Goal: Learn about a topic

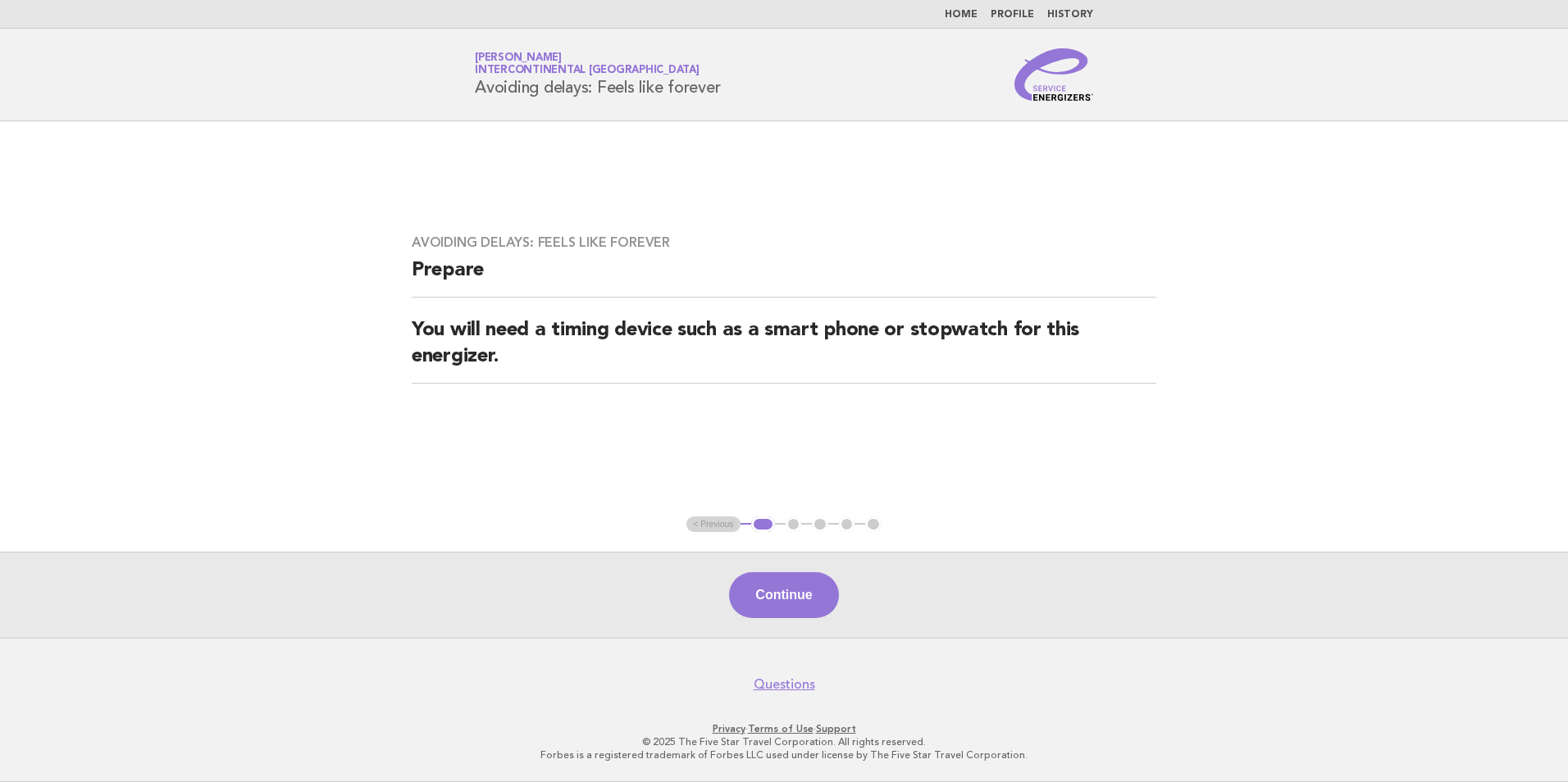
click at [1065, 15] on link "History" at bounding box center [1070, 14] width 46 height 10
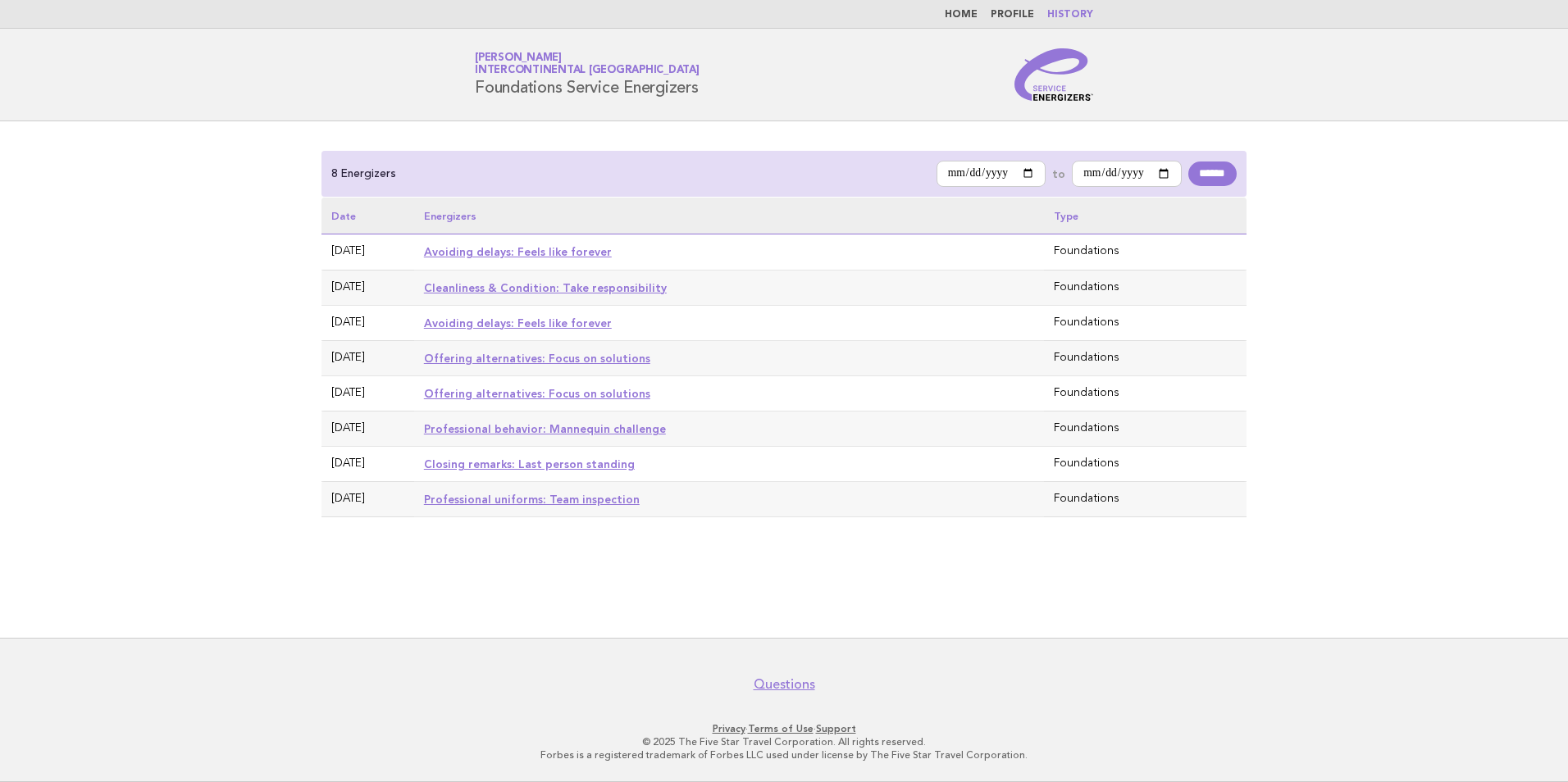
click at [538, 250] on link "Avoiding delays: Feels like forever" at bounding box center [517, 252] width 188 height 13
click at [517, 290] on link "Cleanliness & Condition: Take responsibility" at bounding box center [545, 288] width 243 height 13
click at [1205, 165] on input "******" at bounding box center [1212, 174] width 49 height 25
click at [524, 252] on link "Avoiding delays: Feels like forever" at bounding box center [517, 252] width 188 height 13
click at [550, 289] on link "Cleanliness & Condition: Take responsibility" at bounding box center [545, 288] width 243 height 13
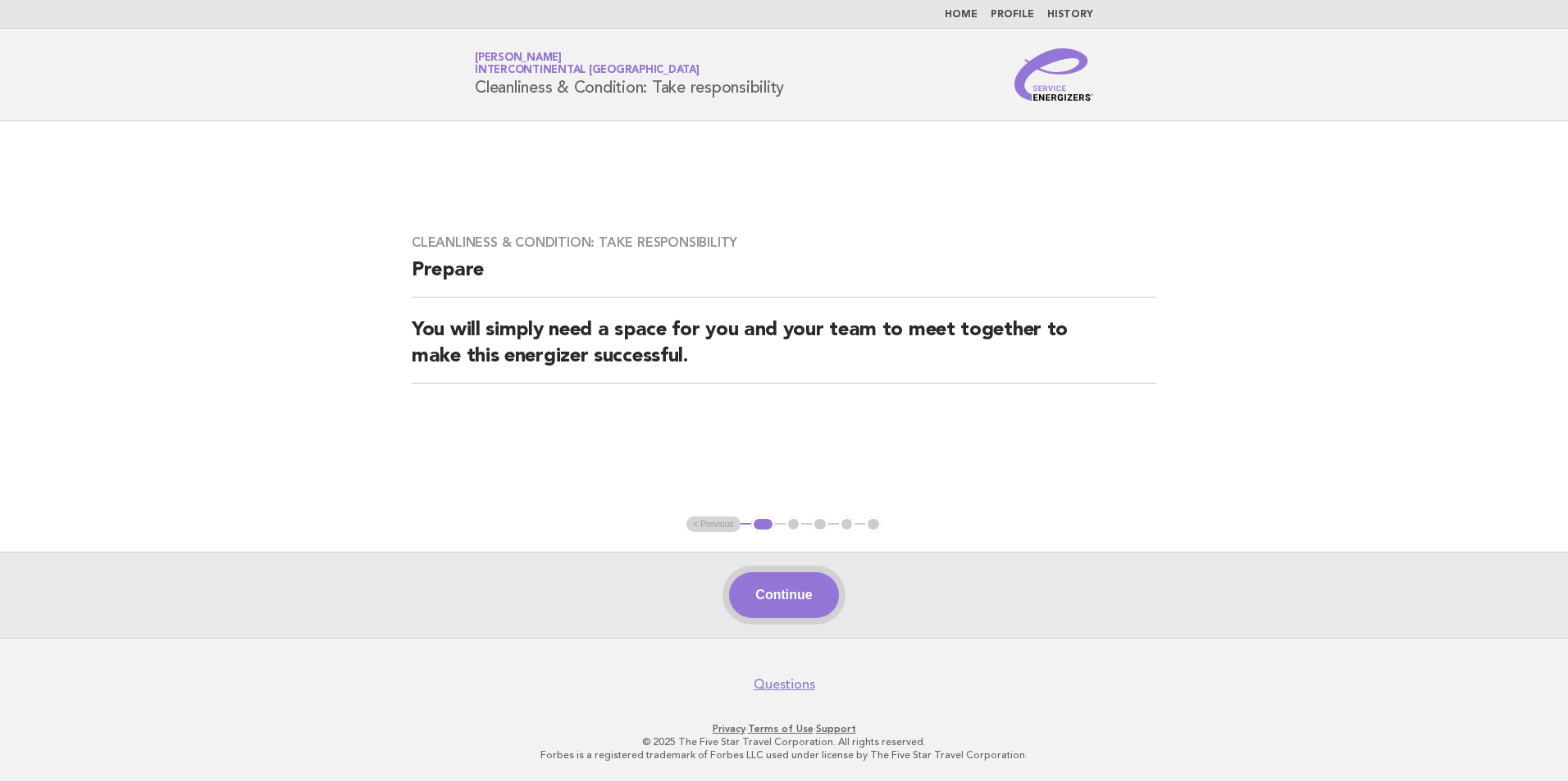
click at [779, 592] on button "Continue" at bounding box center [784, 595] width 109 height 46
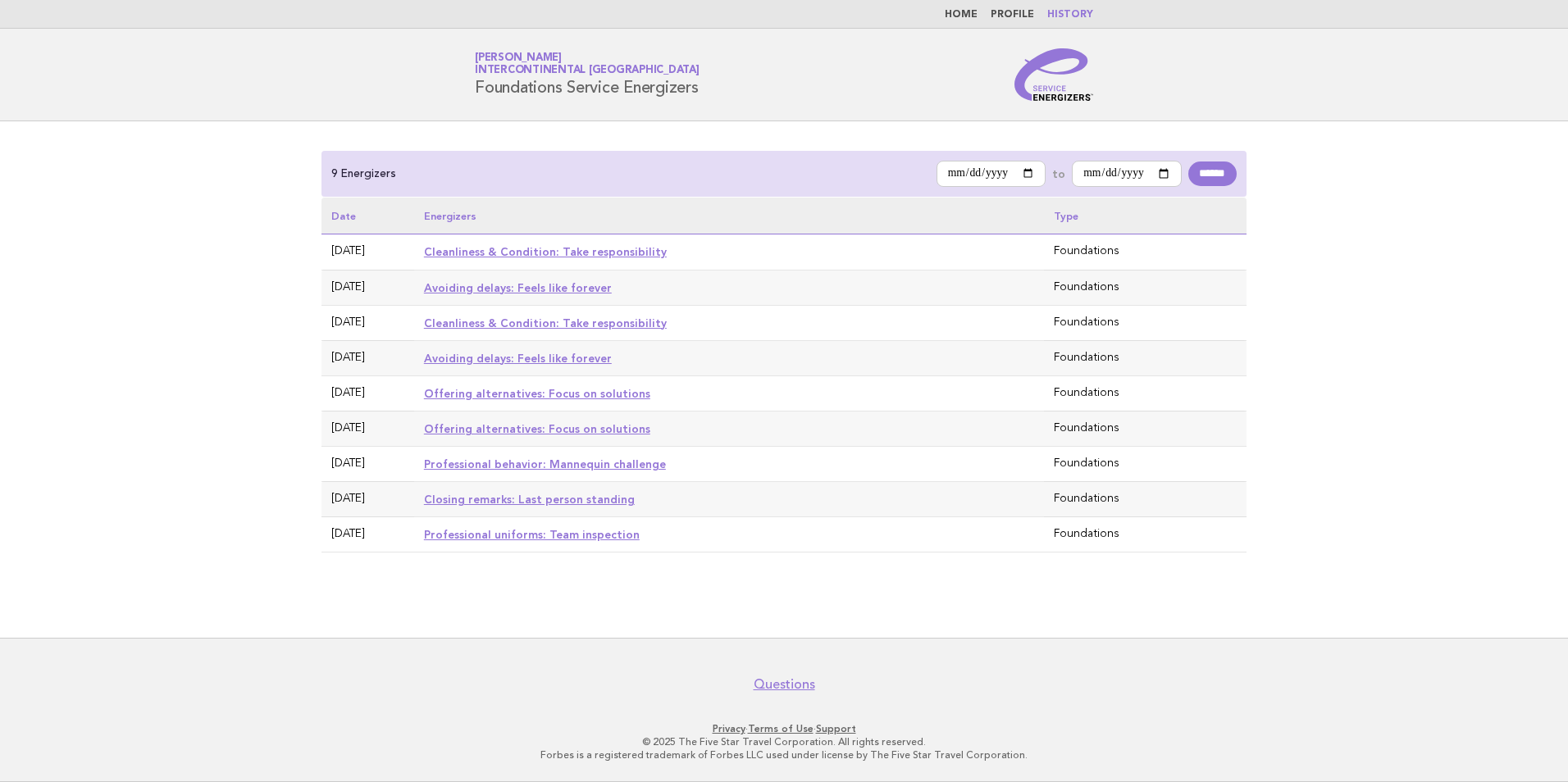
click at [541, 539] on link "Professional uniforms: Team inspection" at bounding box center [531, 534] width 215 height 13
click at [490, 494] on link "Closing remarks: Last person standing" at bounding box center [529, 499] width 211 height 13
click at [539, 466] on link "Professional behavior: Mannequin challenge" at bounding box center [545, 463] width 242 height 13
click at [547, 462] on link "Professional behavior: Mannequin challenge" at bounding box center [545, 463] width 242 height 13
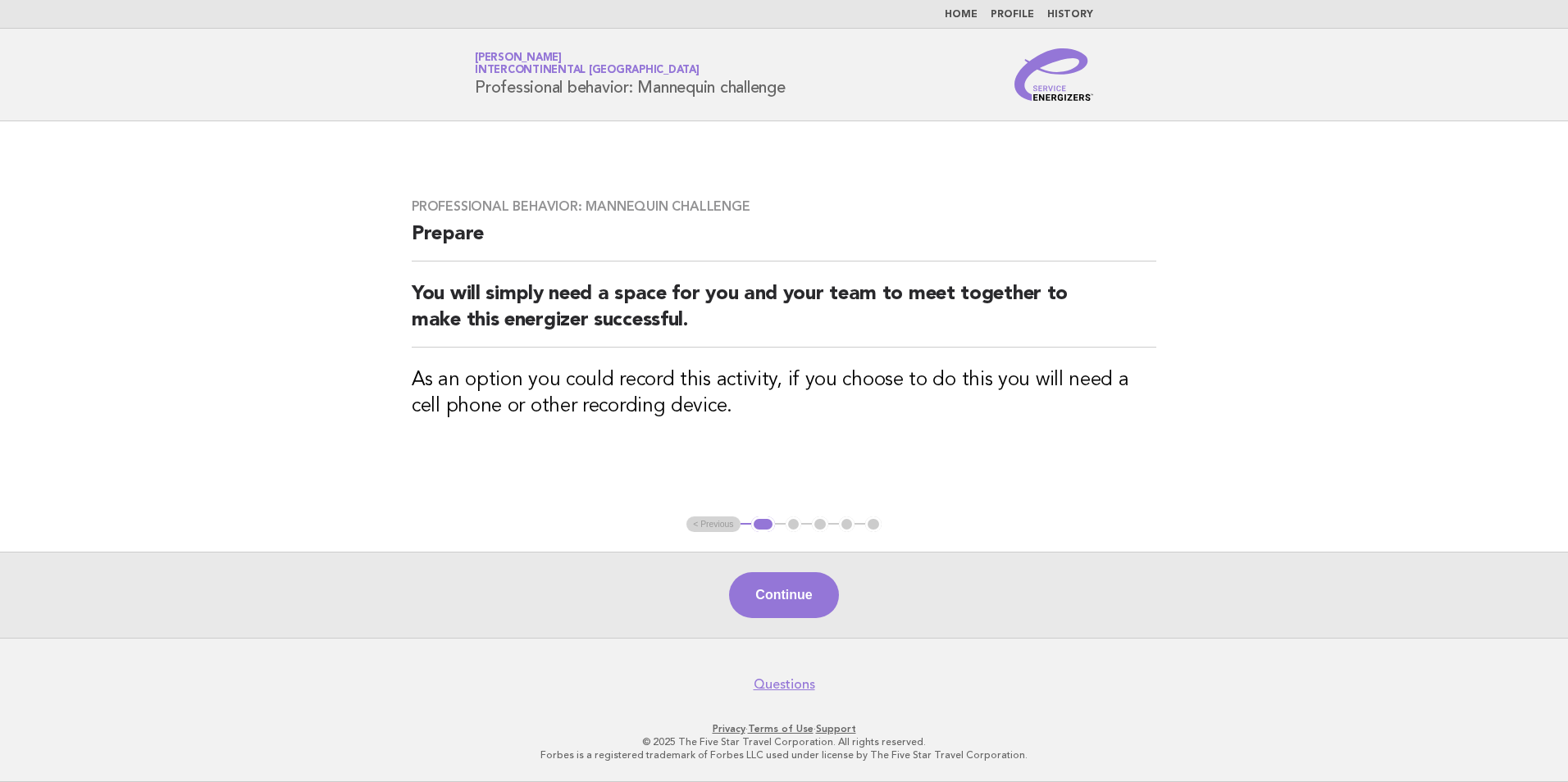
click at [1112, 593] on div "Continue" at bounding box center [784, 595] width 1568 height 86
click at [810, 599] on button "Continue" at bounding box center [784, 595] width 109 height 46
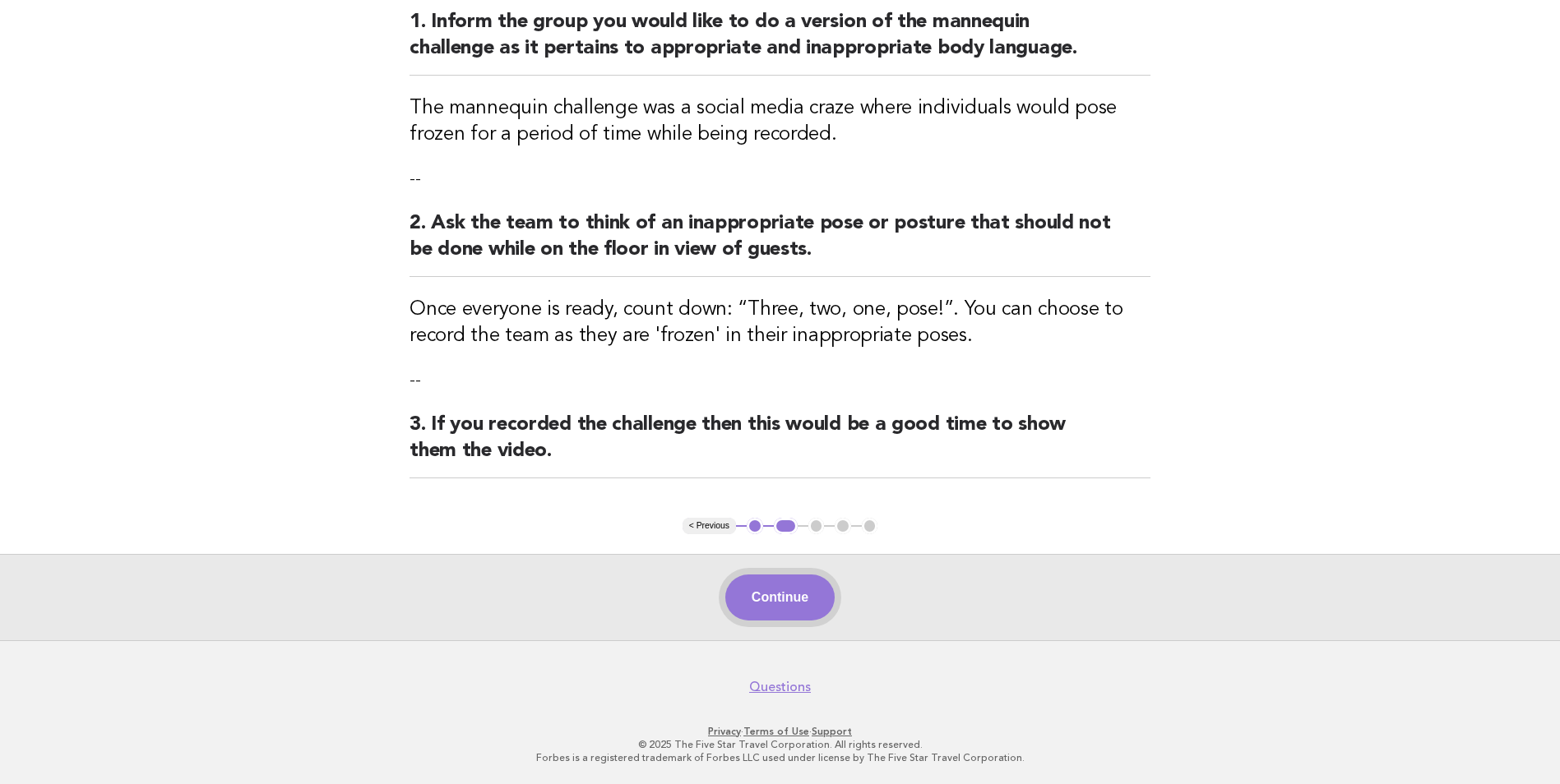
click at [792, 584] on button "Continue" at bounding box center [780, 597] width 110 height 46
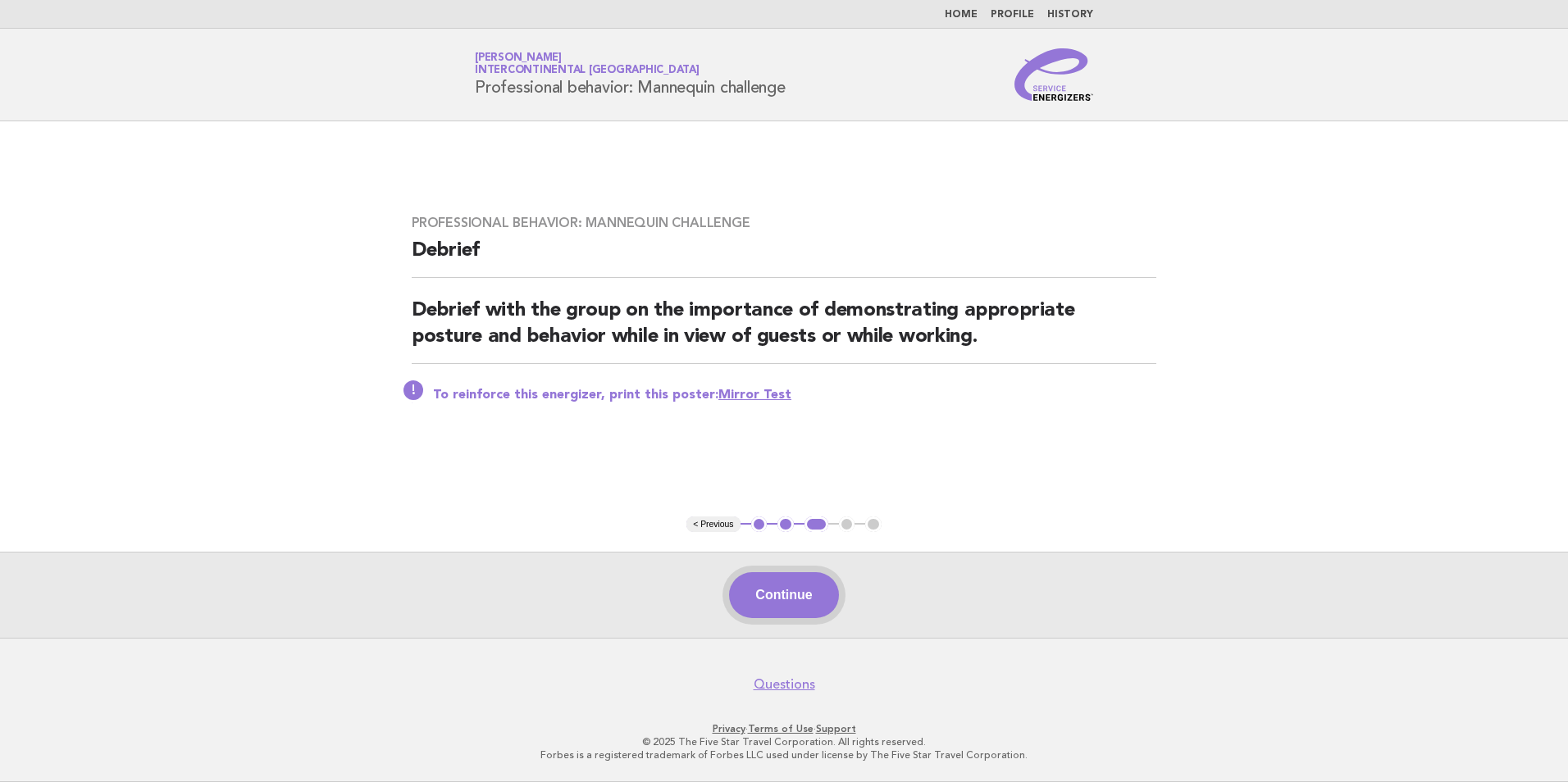
click at [789, 597] on button "Continue" at bounding box center [784, 595] width 109 height 46
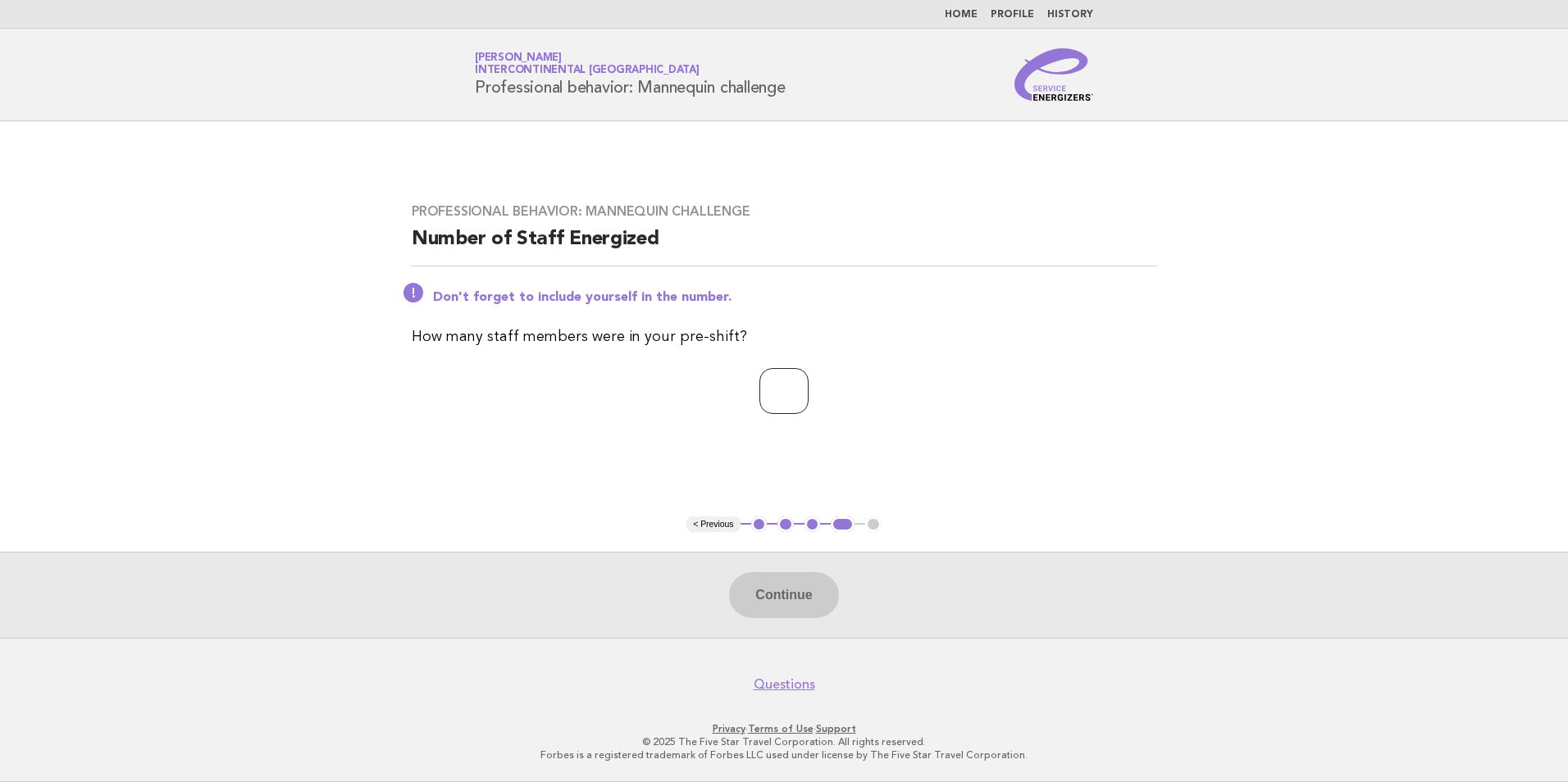
click at [772, 394] on input "number" at bounding box center [784, 391] width 49 height 46
type input "**"
click at [788, 578] on button "Continue" at bounding box center [784, 595] width 109 height 46
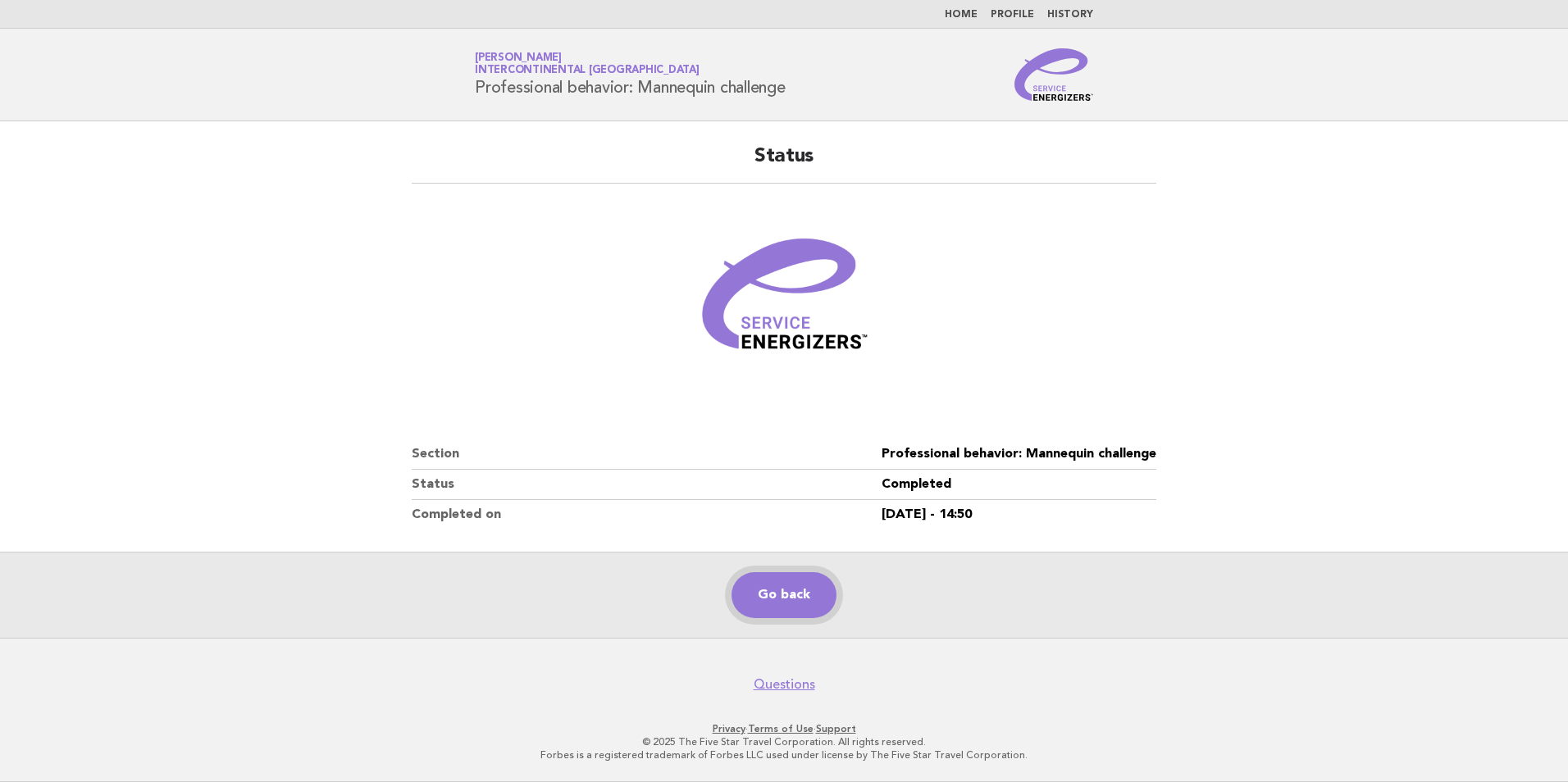
click at [775, 599] on link "Go back" at bounding box center [784, 595] width 105 height 46
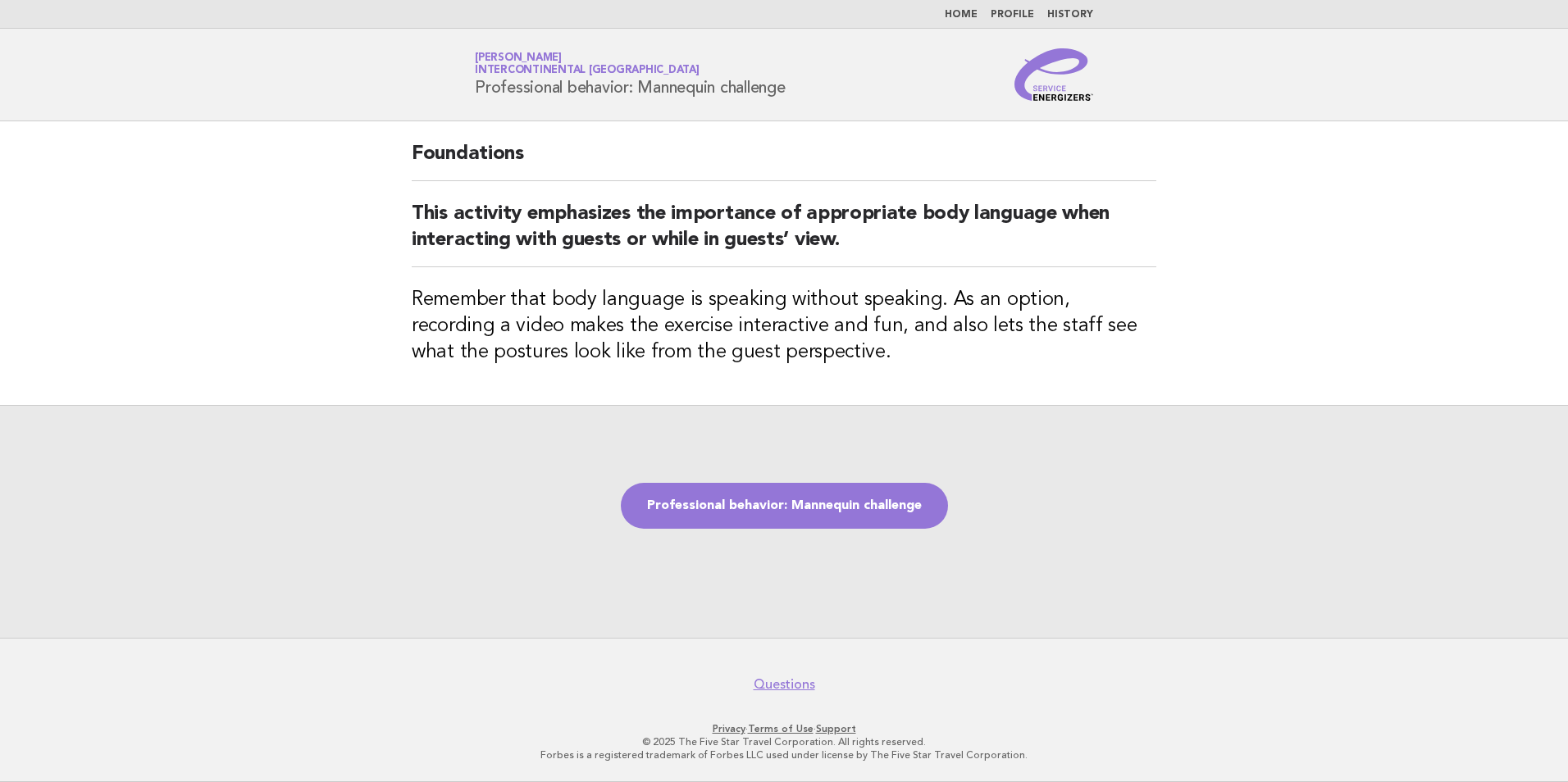
click at [1075, 11] on link "History" at bounding box center [1070, 14] width 46 height 10
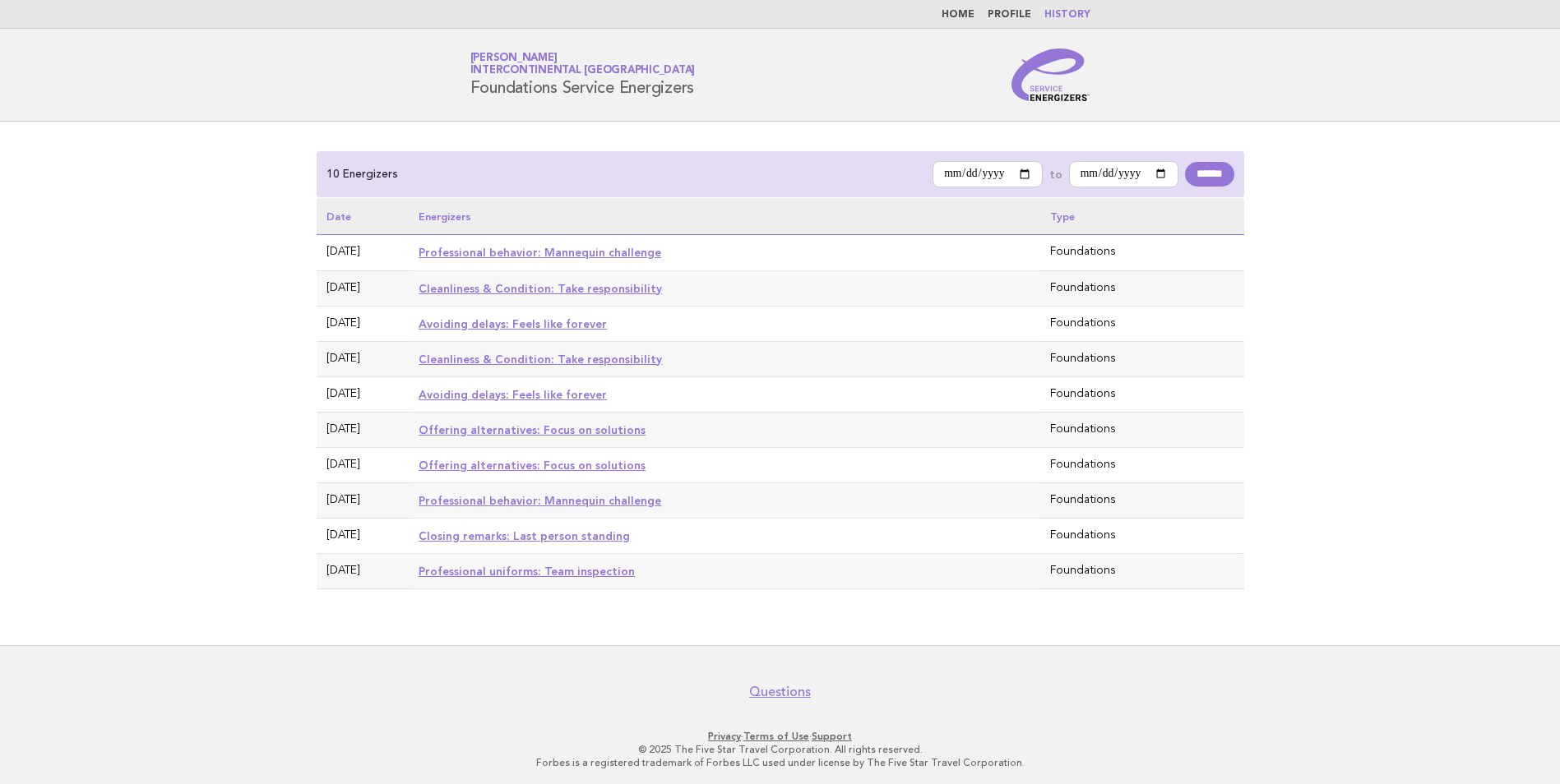
click at [518, 465] on link "Offering alternatives: Focus on solutions" at bounding box center [532, 465] width 227 height 13
click at [541, 429] on link "Offering alternatives: Focus on solutions" at bounding box center [532, 429] width 227 height 13
click at [504, 390] on link "Avoiding delays: Feels like forever" at bounding box center [513, 394] width 189 height 13
click at [967, 14] on link "Home" at bounding box center [958, 14] width 33 height 10
